Goal: Information Seeking & Learning: Understand process/instructions

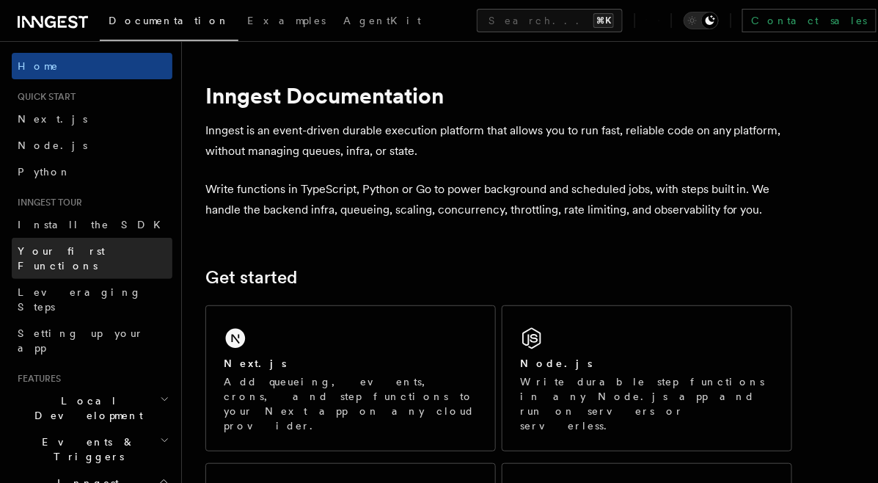
click at [92, 252] on span "Your first Functions" at bounding box center [61, 258] width 87 height 26
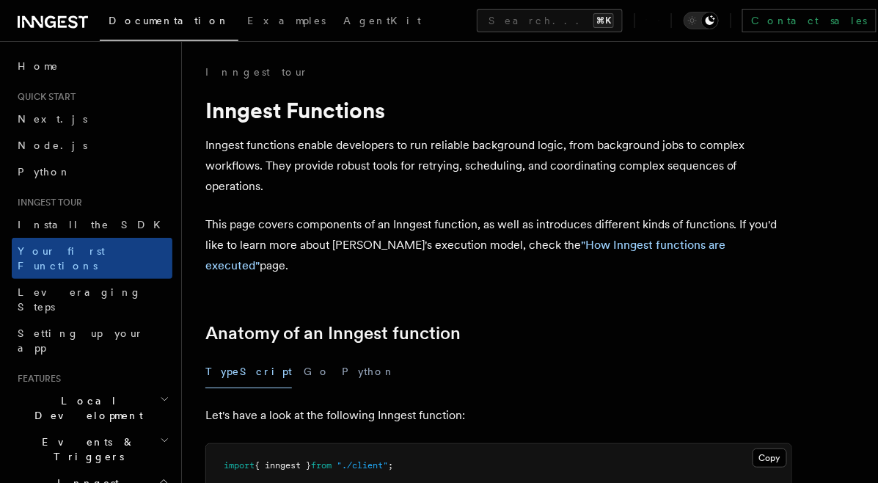
click at [265, 355] on div "TypeScript Go Python" at bounding box center [498, 371] width 587 height 33
click at [304, 355] on button "Go" at bounding box center [317, 371] width 26 height 33
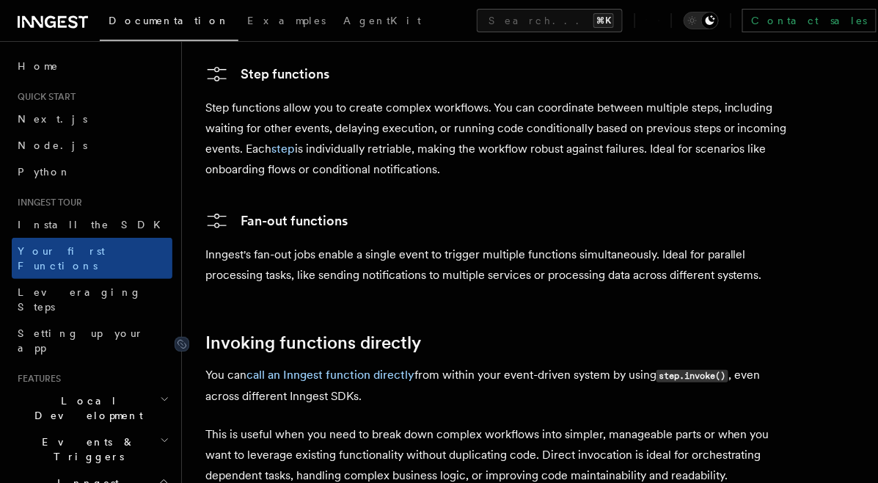
scroll to position [2955, 0]
click at [65, 231] on span "Install the SDK" at bounding box center [94, 224] width 152 height 15
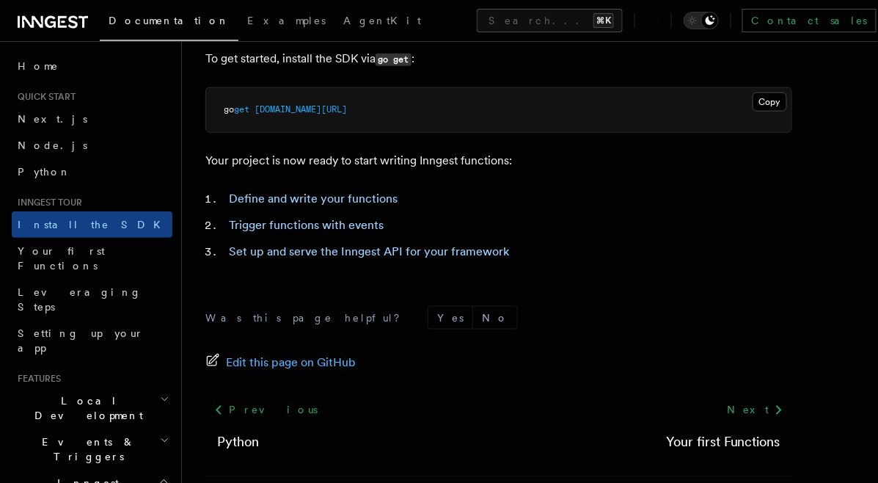
scroll to position [461, 0]
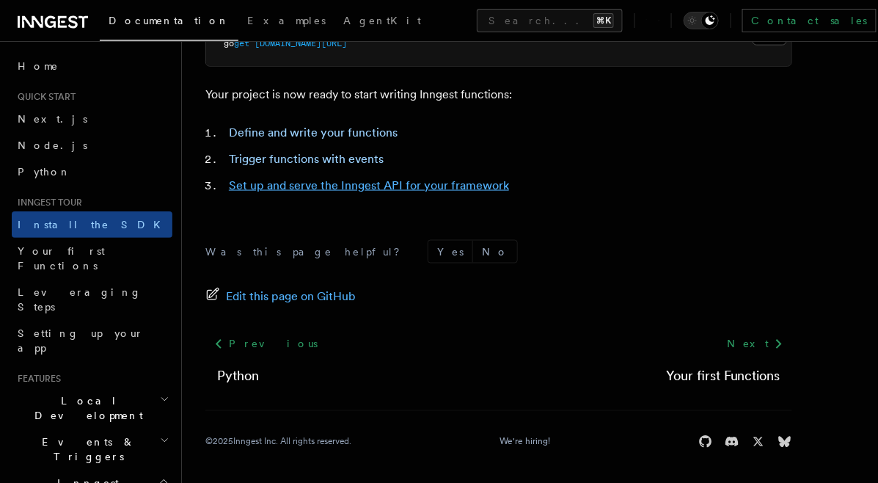
click at [356, 186] on link "Set up and serve the Inngest API for your framework" at bounding box center [369, 185] width 280 height 14
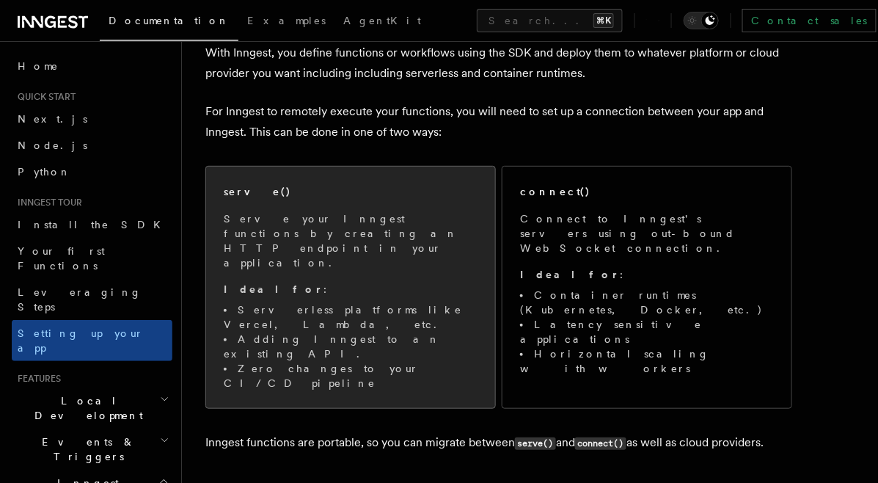
scroll to position [164, 0]
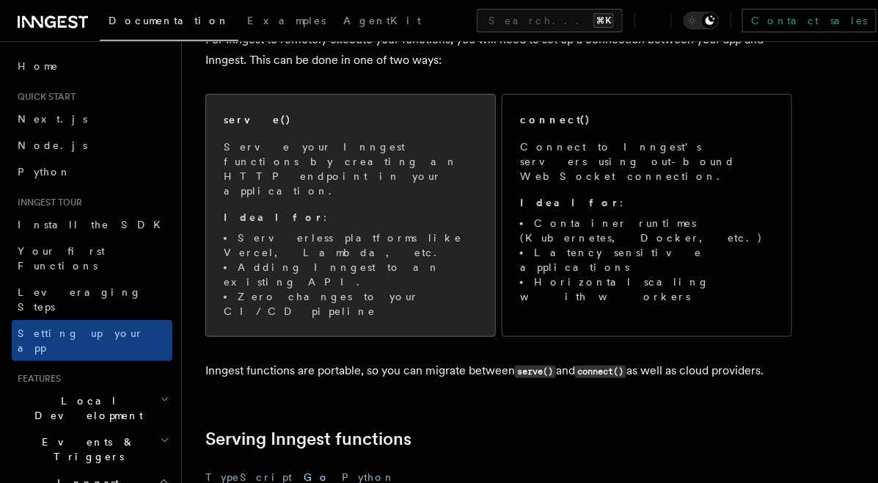
click at [365, 210] on p "Ideal for :" at bounding box center [351, 217] width 254 height 15
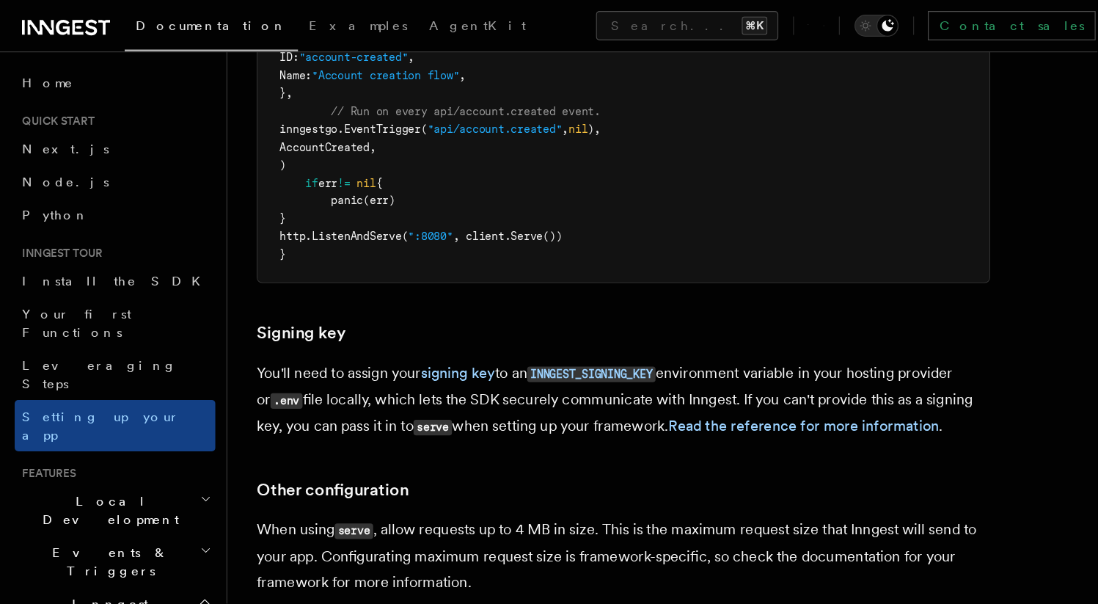
scroll to position [1055, 0]
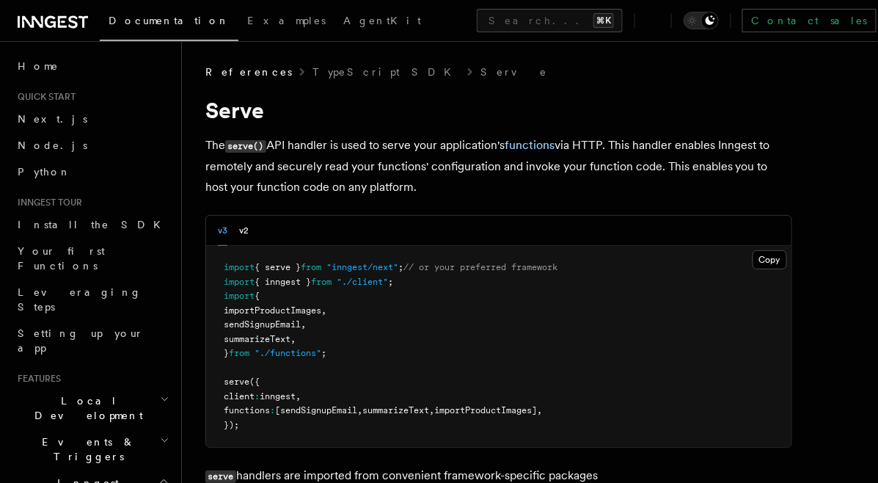
click at [249, 233] on div "v3 v2" at bounding box center [498, 231] width 585 height 30
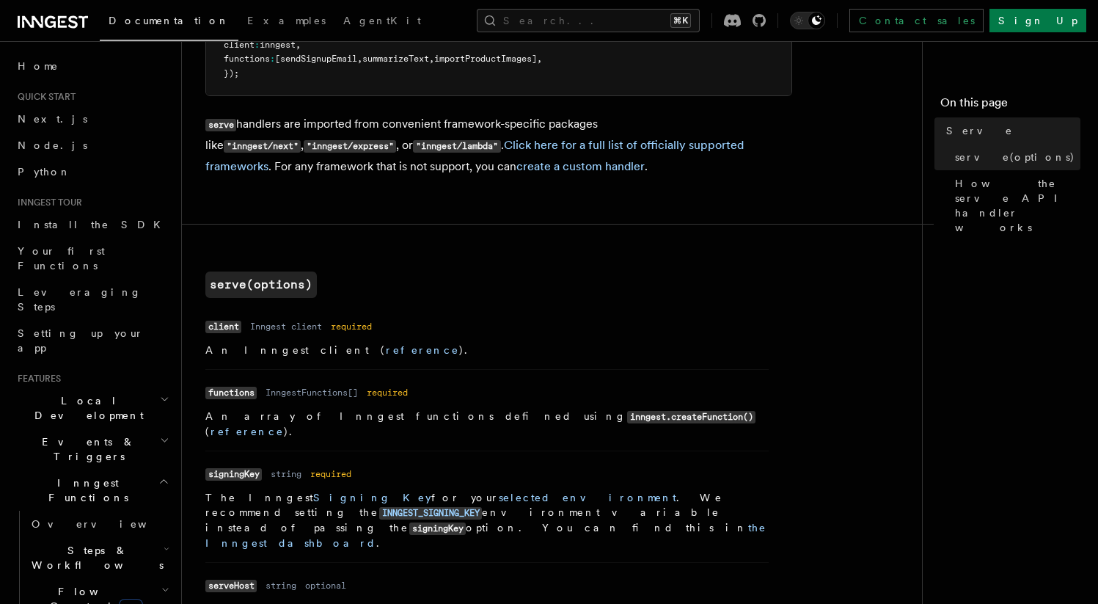
scroll to position [360, 0]
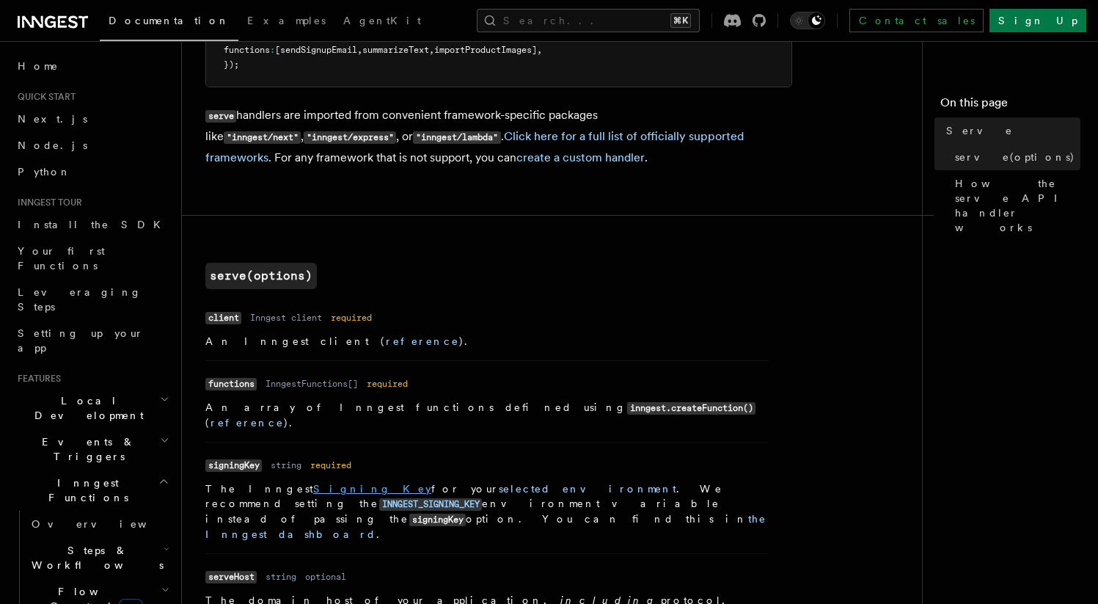
click at [313, 482] on link "Signing Key" at bounding box center [372, 489] width 118 height 12
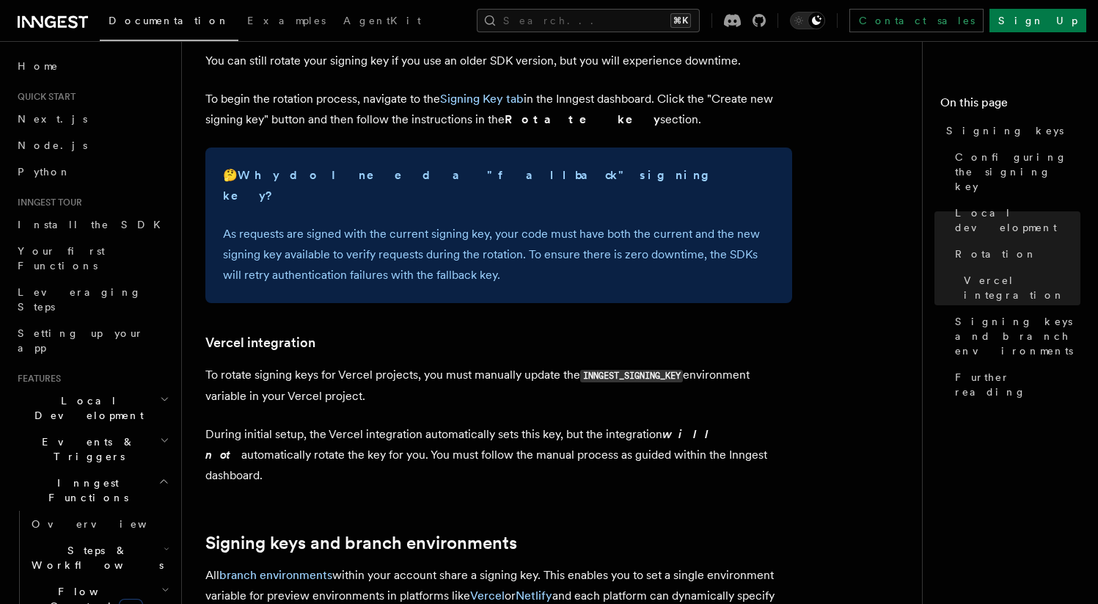
scroll to position [256, 0]
